Goal: Submit feedback/report problem: Submit feedback/report problem

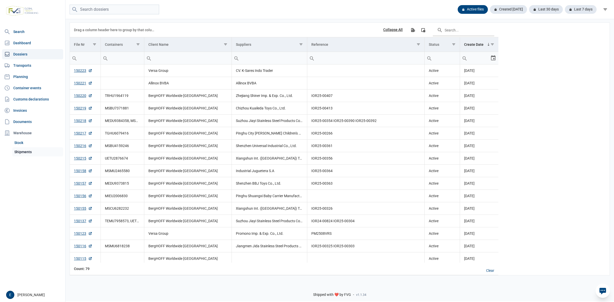
drag, startPoint x: 220, startPoint y: 0, endPoint x: 38, endPoint y: 153, distance: 238.4
click at [35, 155] on link "Shipments" at bounding box center [37, 151] width 51 height 9
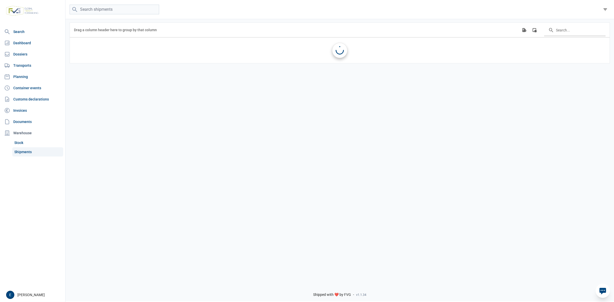
click at [40, 150] on link "Shipments" at bounding box center [37, 151] width 51 height 9
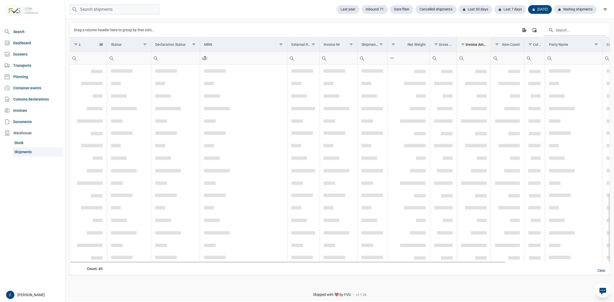
scroll to position [368, 0]
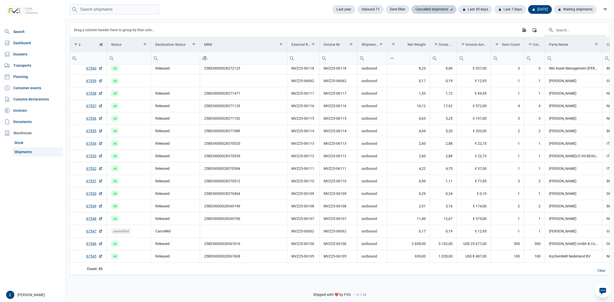
click at [420, 9] on div "Cancelled shipments" at bounding box center [434, 9] width 45 height 9
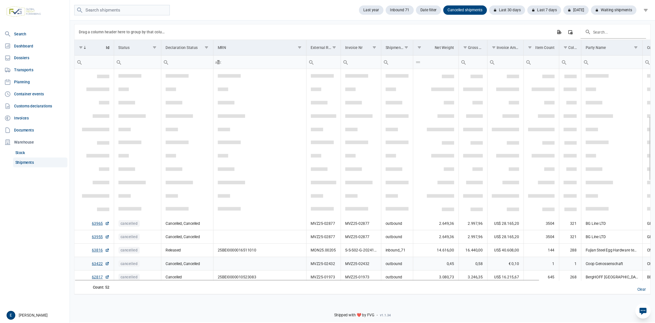
scroll to position [0, 0]
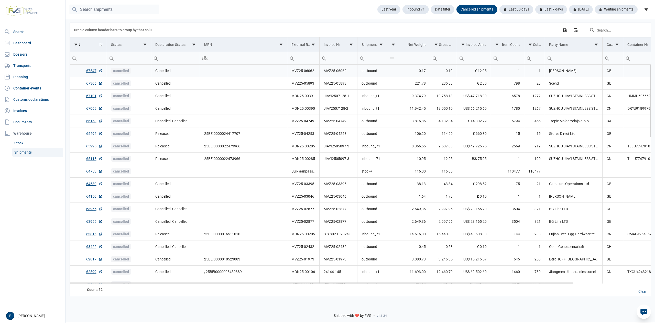
click at [276, 71] on td "Data grid with 52 rows and 17 columns" at bounding box center [243, 71] width 87 height 13
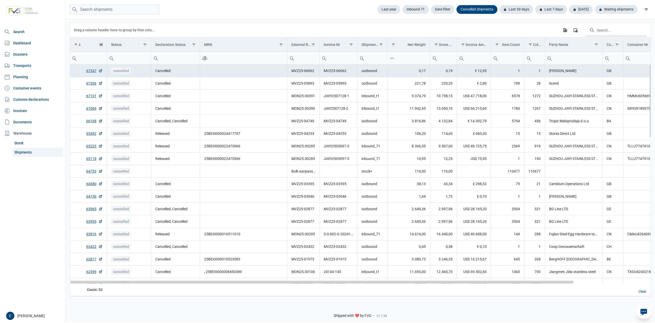
drag, startPoint x: 335, startPoint y: 282, endPoint x: 79, endPoint y: 209, distance: 266.4
click at [77, 258] on body "For evaluation purposes only. Redistribution prohibited. Please register an exi…" at bounding box center [327, 152] width 655 height 323
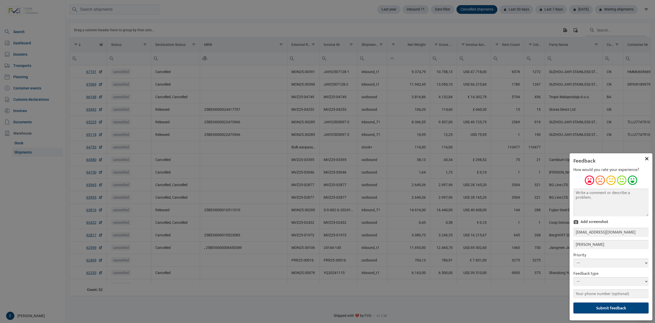
click at [595, 196] on textarea "Comment" at bounding box center [611, 202] width 75 height 28
type textarea "'Cancel shipment' geeft een rood leeg veld, waar het schipment wel geannuleerd …"
click at [614, 261] on select "--- Highest High Medium Low Lowest" at bounding box center [611, 262] width 75 height 9
select select "2"
click at [574, 258] on select "--- Highest High Medium Low Lowest" at bounding box center [611, 262] width 75 height 9
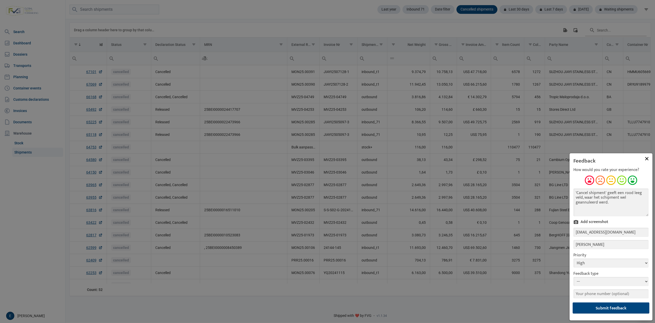
click at [614, 291] on button "Submit feedback" at bounding box center [611, 307] width 77 height 11
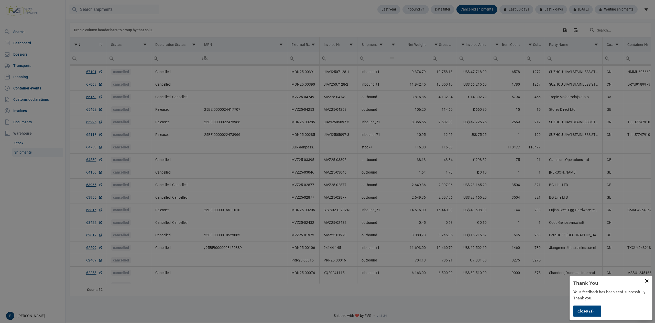
click at [591, 291] on button "Close (2s)" at bounding box center [587, 310] width 28 height 11
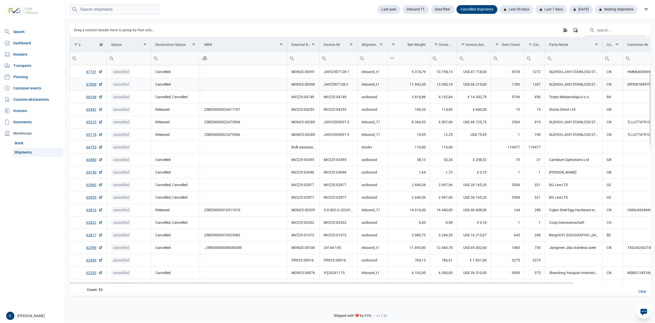
click at [270, 90] on td "Data grid with 52 rows and 17 columns" at bounding box center [243, 84] width 87 height 13
